Goal: Task Accomplishment & Management: Use online tool/utility

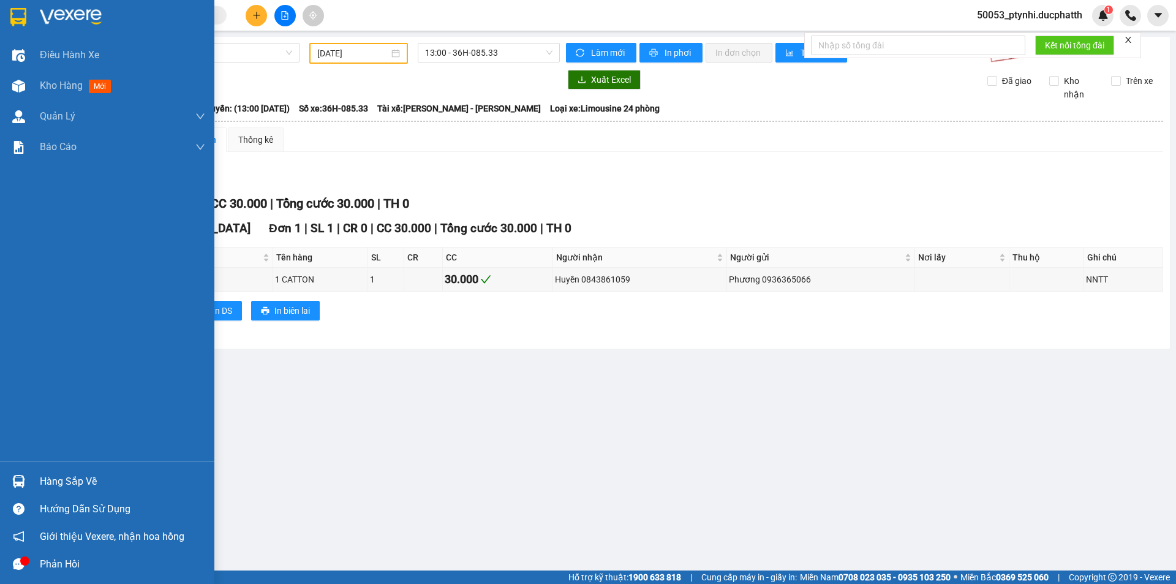
click at [46, 474] on div "Hàng sắp về" at bounding box center [122, 481] width 165 height 18
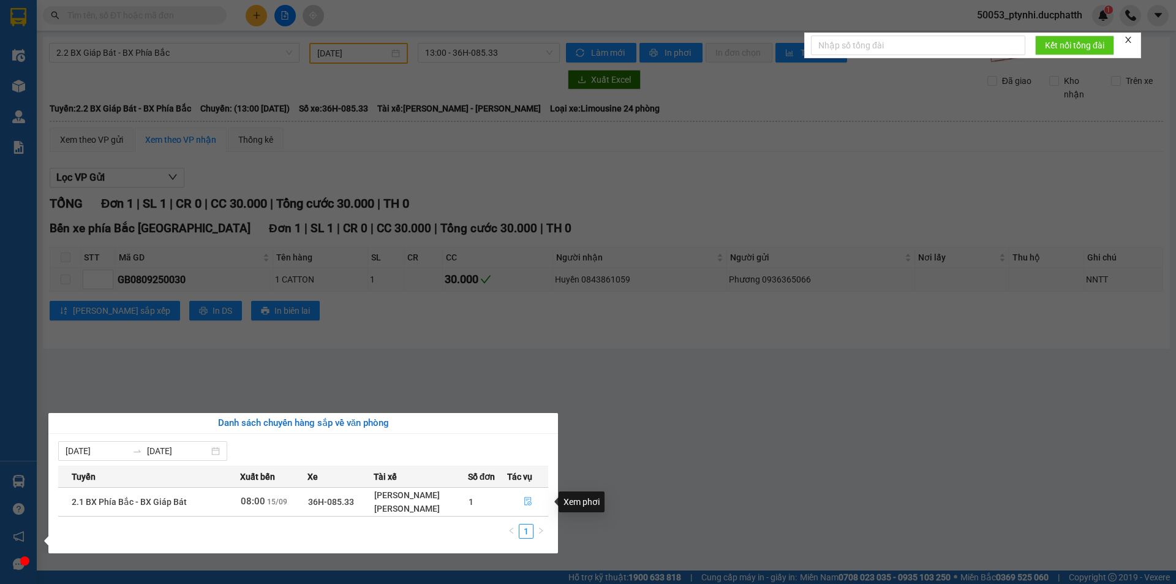
click at [536, 501] on button "button" at bounding box center [528, 502] width 40 height 20
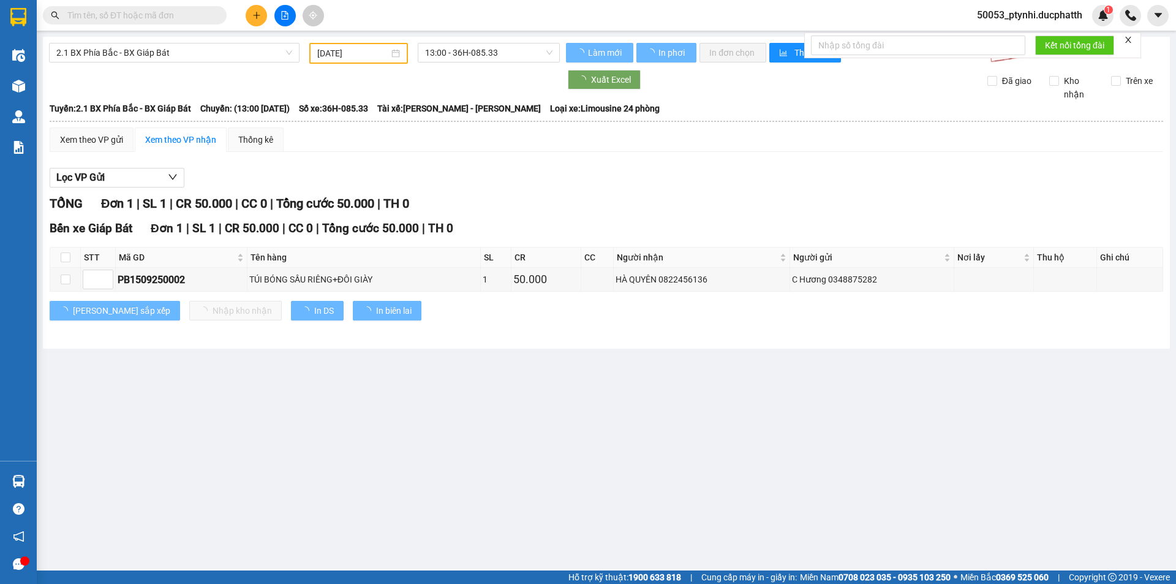
type input "[DATE]"
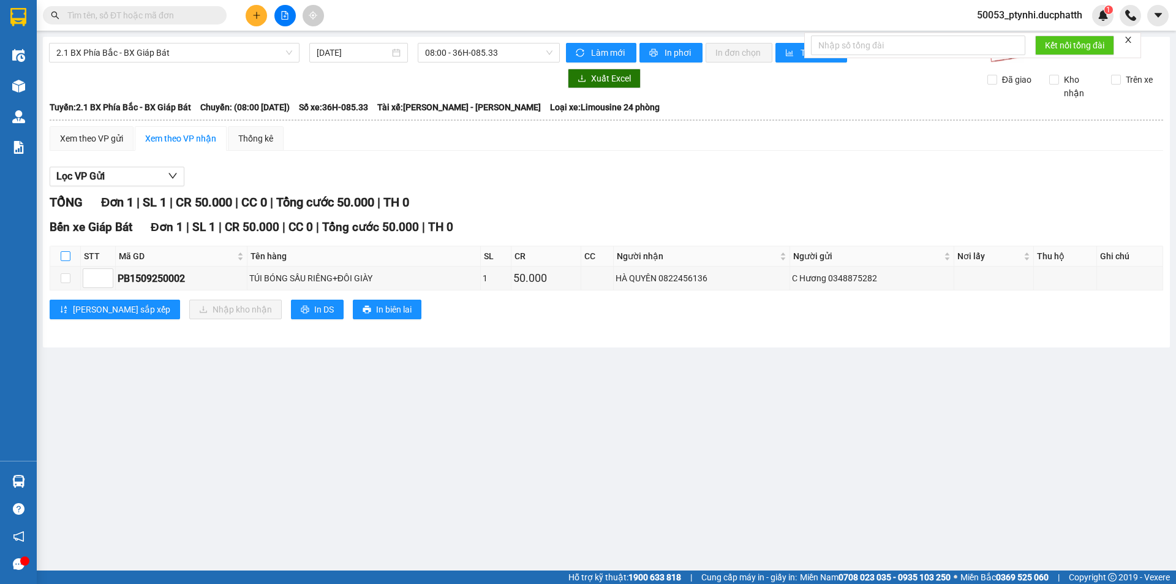
click at [61, 256] on input "checkbox" at bounding box center [66, 256] width 10 height 10
checkbox input "true"
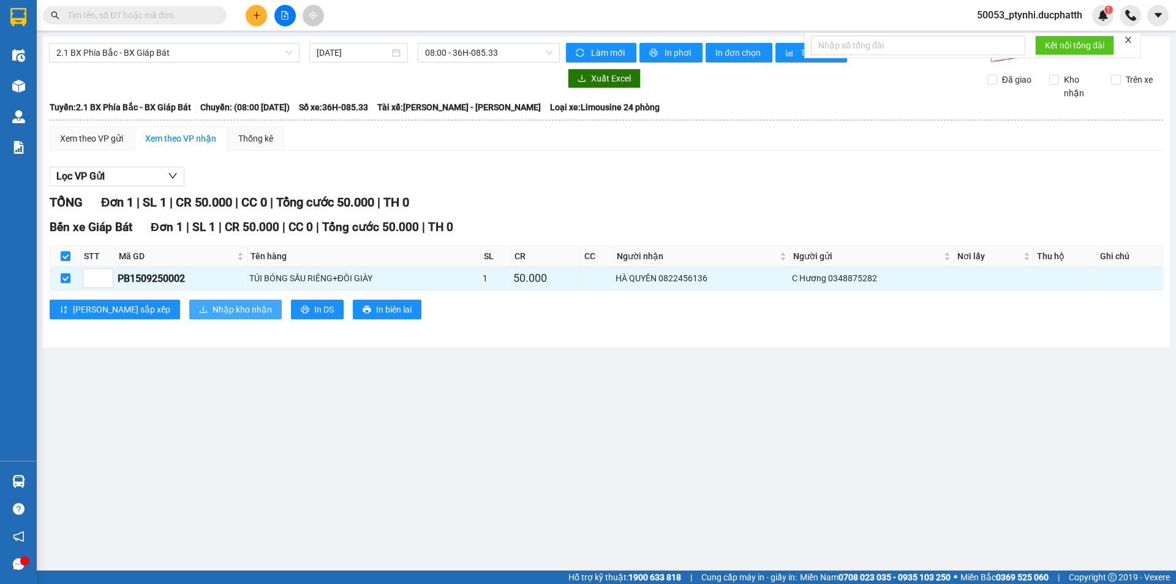
click at [213, 305] on span "Nhập kho nhận" at bounding box center [242, 309] width 59 height 13
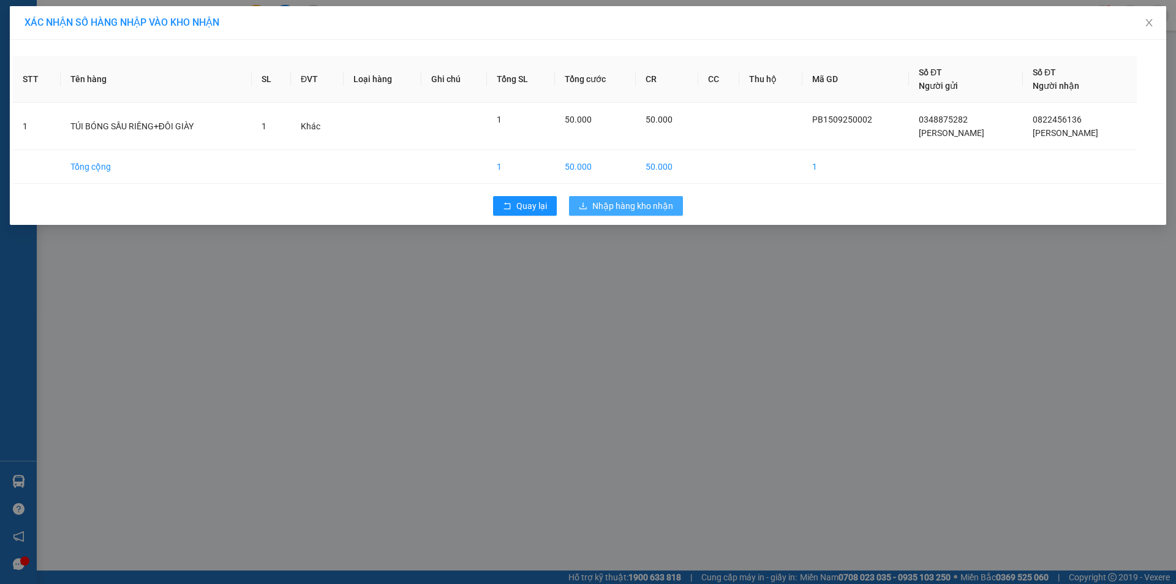
click at [626, 211] on span "Nhập hàng kho nhận" at bounding box center [632, 205] width 81 height 13
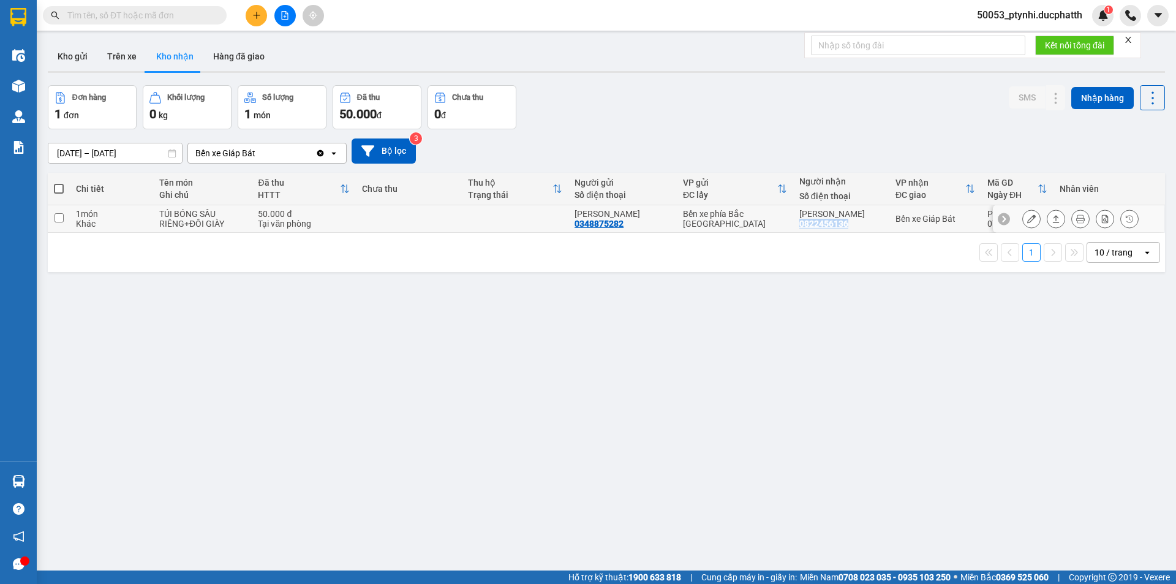
copy div "0822456136"
drag, startPoint x: 833, startPoint y: 223, endPoint x: 876, endPoint y: 224, distance: 42.3
click at [876, 224] on td "HÀ QUYÊN 0822456136" at bounding box center [841, 219] width 96 height 28
checkbox input "true"
